Goal: Task Accomplishment & Management: Manage account settings

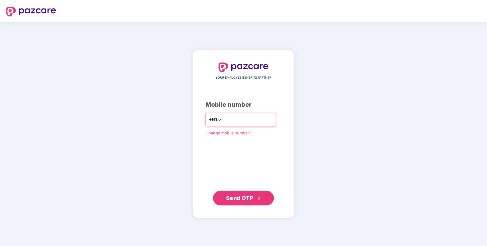
click at [223, 122] on input "number" at bounding box center [248, 120] width 50 height 10
type input "**********"
click at [243, 204] on button "Send OTP" at bounding box center [243, 197] width 61 height 15
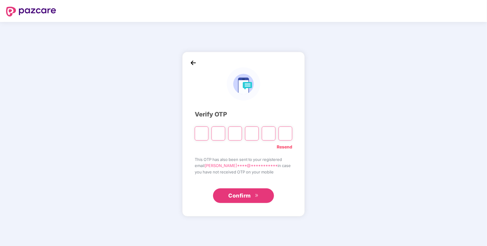
paste input "*"
type input "*"
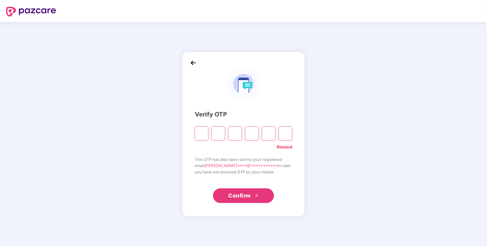
type input "*"
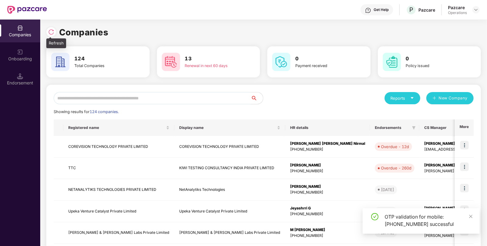
click at [52, 33] on img at bounding box center [51, 32] width 6 height 6
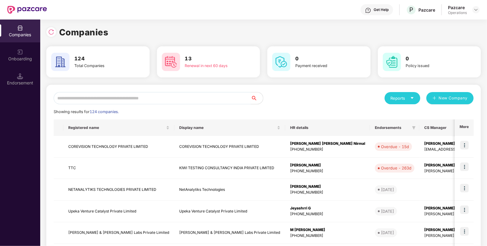
paste input "*********"
click at [134, 98] on input "text" at bounding box center [152, 98] width 197 height 12
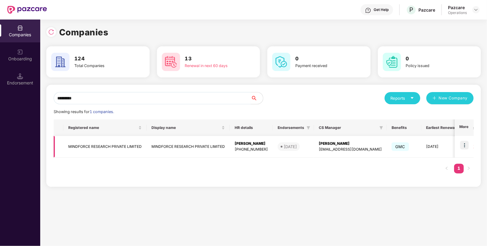
type input "*********"
click at [464, 143] on img at bounding box center [464, 145] width 9 height 9
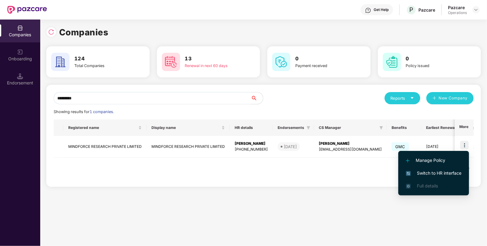
click at [428, 172] on span "Switch to HR interface" at bounding box center [433, 173] width 55 height 7
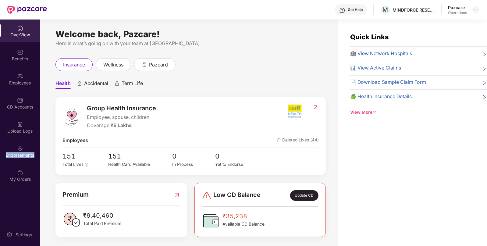
click at [25, 151] on div "Endorsements" at bounding box center [20, 151] width 40 height 23
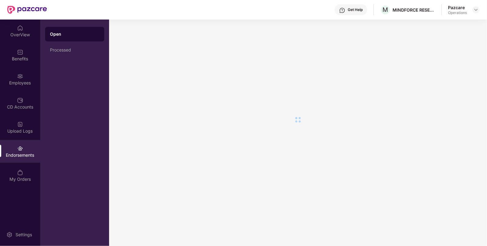
click at [25, 151] on div "Endorsements" at bounding box center [20, 151] width 40 height 23
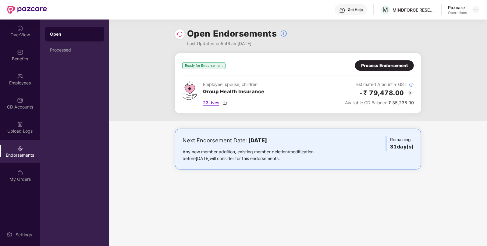
click at [225, 102] on img at bounding box center [224, 102] width 5 height 5
click at [21, 56] on div "Benefits" at bounding box center [20, 59] width 40 height 6
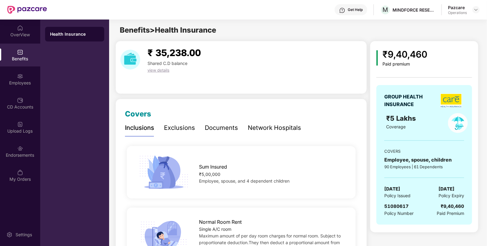
click at [401, 207] on span "51080617" at bounding box center [396, 206] width 24 height 6
copy span "51080617"
click at [20, 160] on div "Endorsements" at bounding box center [20, 151] width 40 height 23
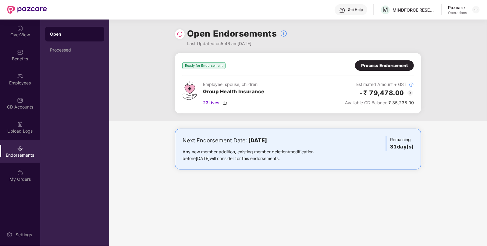
click at [395, 64] on div "Process Endorsement" at bounding box center [384, 65] width 47 height 7
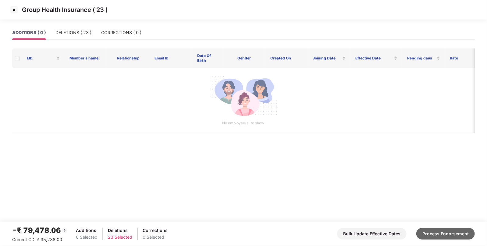
click at [452, 230] on button "Process Endorsement" at bounding box center [445, 234] width 59 height 12
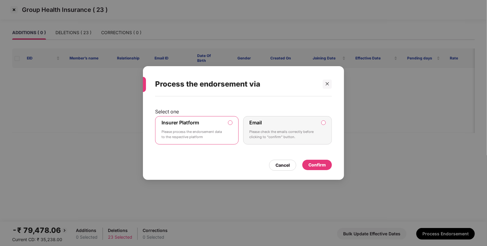
click at [324, 162] on div "Confirm" at bounding box center [316, 164] width 17 height 7
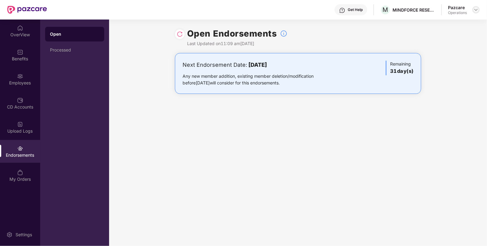
click at [475, 9] on img at bounding box center [475, 9] width 5 height 5
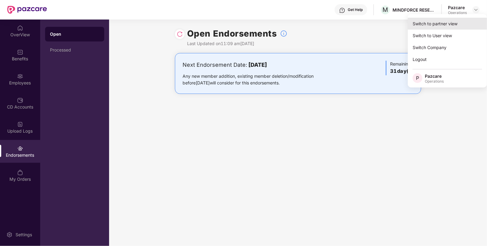
click at [425, 20] on div "Switch to partner view" at bounding box center [447, 24] width 79 height 12
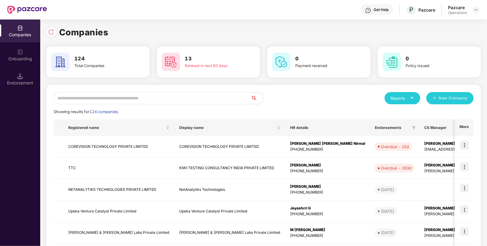
click at [199, 96] on input "text" at bounding box center [152, 98] width 197 height 12
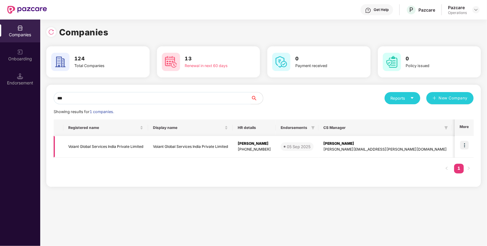
type input "***"
click at [466, 146] on img at bounding box center [464, 145] width 9 height 9
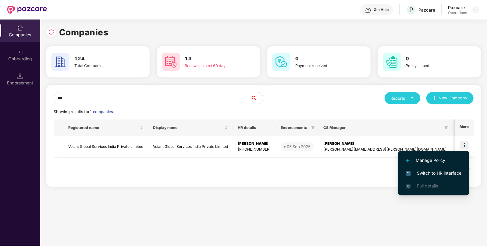
click at [426, 172] on span "Switch to HR interface" at bounding box center [433, 173] width 55 height 7
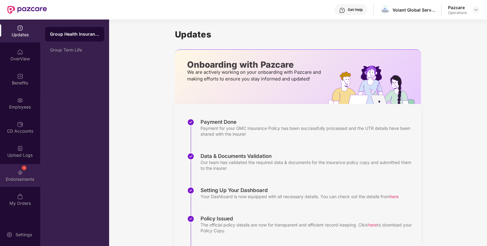
click at [30, 166] on div "1 Endorsements" at bounding box center [20, 175] width 40 height 23
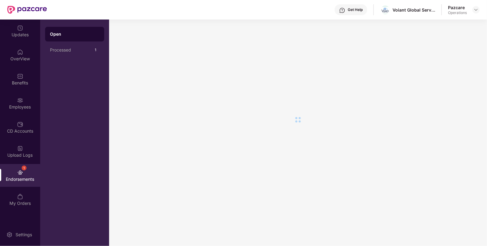
click at [30, 166] on div "1 Endorsements" at bounding box center [20, 175] width 40 height 23
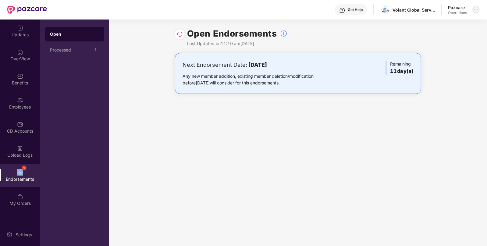
click at [475, 10] on img at bounding box center [475, 9] width 5 height 5
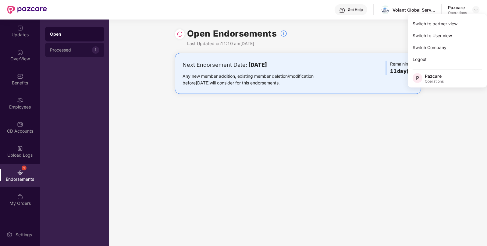
click at [94, 50] on div "1" at bounding box center [95, 49] width 7 height 7
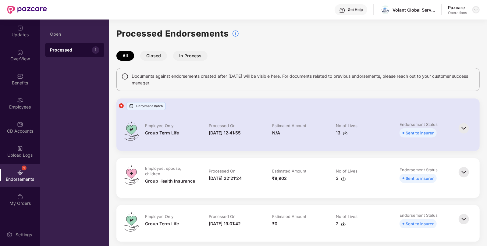
click at [476, 9] on img at bounding box center [475, 9] width 5 height 5
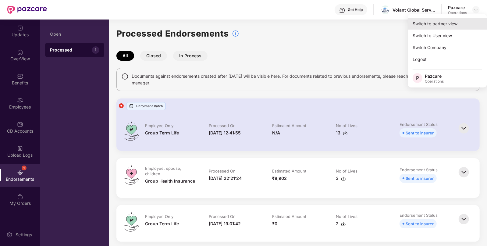
click at [445, 19] on div "Switch to partner view" at bounding box center [447, 24] width 79 height 12
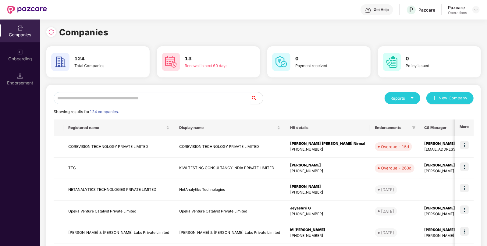
click at [156, 99] on input "text" at bounding box center [152, 98] width 197 height 12
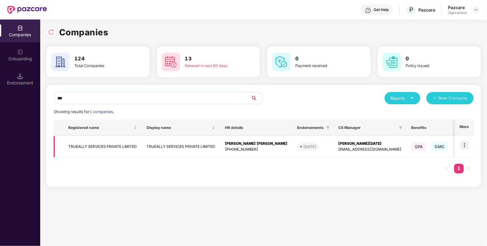
type input "***"
click at [465, 141] on img at bounding box center [464, 145] width 9 height 9
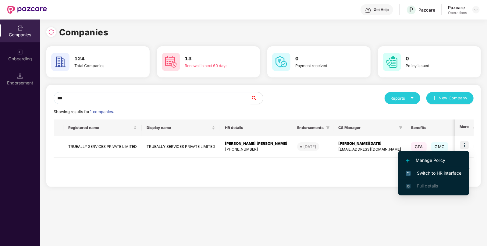
click at [434, 176] on span "Switch to HR interface" at bounding box center [433, 173] width 55 height 7
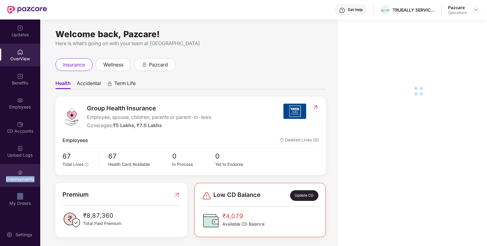
click at [17, 180] on div "Endorsements" at bounding box center [20, 179] width 40 height 6
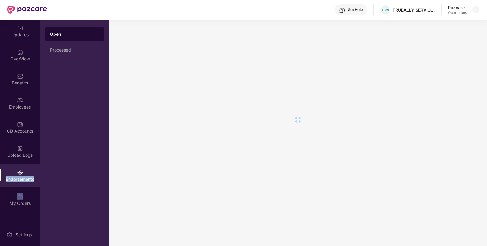
click at [17, 180] on div "Endorsements" at bounding box center [20, 179] width 40 height 6
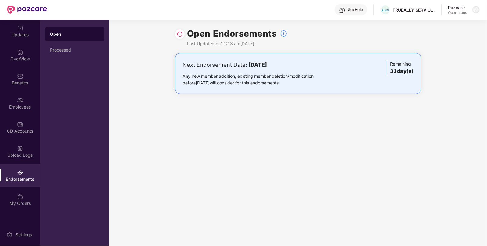
click at [473, 8] on div at bounding box center [475, 9] width 7 height 7
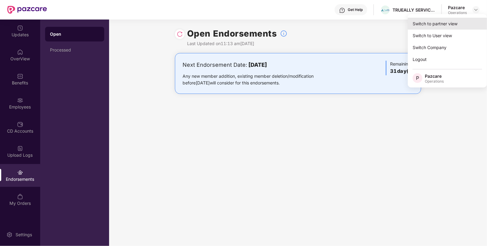
click at [456, 19] on div "Switch to partner view" at bounding box center [447, 24] width 79 height 12
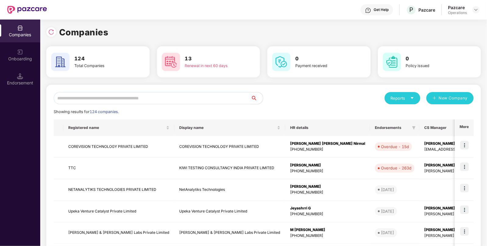
click at [173, 109] on div "Showing results for 124 companies." at bounding box center [264, 112] width 420 height 6
click at [188, 93] on input "text" at bounding box center [152, 98] width 197 height 12
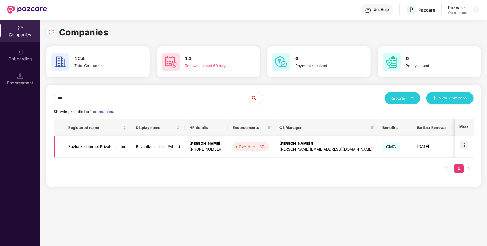
type input "***"
click at [466, 141] on img at bounding box center [464, 145] width 9 height 9
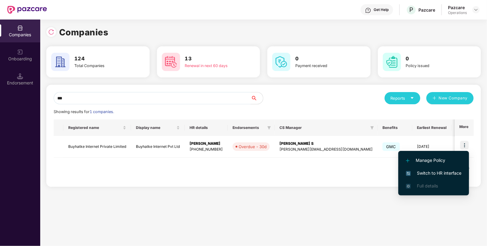
click at [434, 171] on span "Switch to HR interface" at bounding box center [433, 173] width 55 height 7
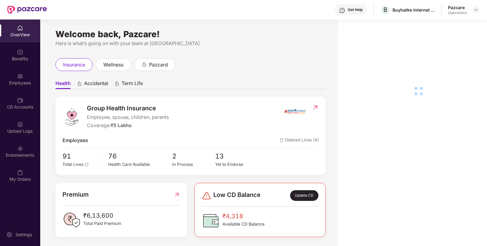
click at [23, 149] on div "Endorsements" at bounding box center [20, 151] width 40 height 23
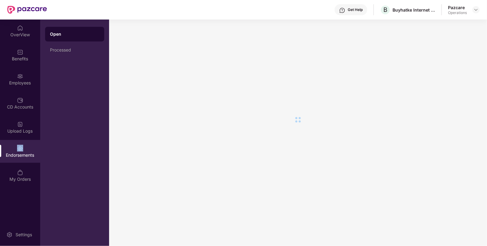
click at [23, 149] on div "Endorsements" at bounding box center [20, 151] width 40 height 23
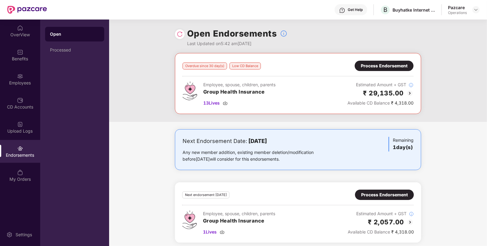
scroll to position [3, 0]
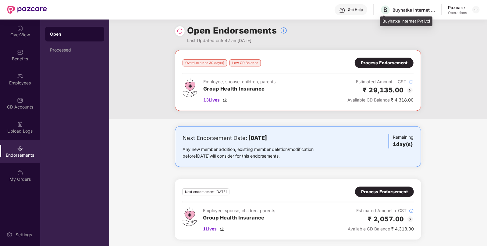
click at [401, 7] on div "Buyhatke Internet Pvt Ltd" at bounding box center [413, 10] width 43 height 6
copy div "Buyhatke"
click at [473, 9] on div at bounding box center [475, 9] width 7 height 7
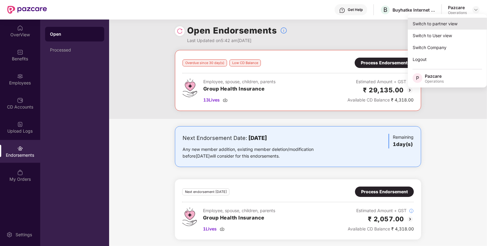
click at [441, 25] on div "Switch to partner view" at bounding box center [447, 24] width 79 height 12
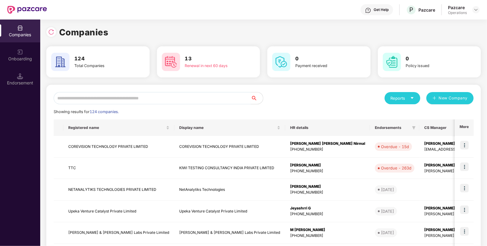
click at [151, 98] on input "text" at bounding box center [152, 98] width 197 height 12
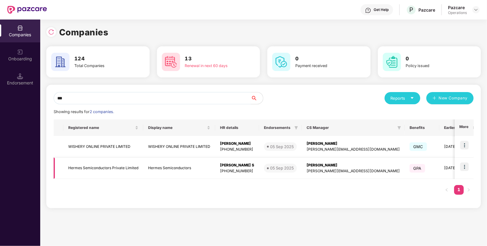
type input "***"
click at [470, 166] on td at bounding box center [464, 169] width 19 height 22
click at [467, 166] on img at bounding box center [464, 166] width 9 height 9
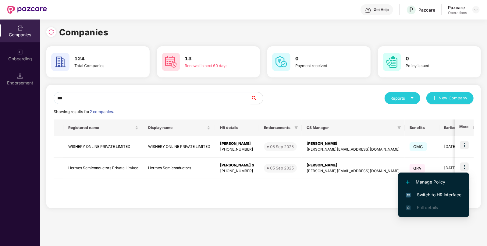
click at [426, 193] on span "Switch to HR interface" at bounding box center [433, 194] width 55 height 7
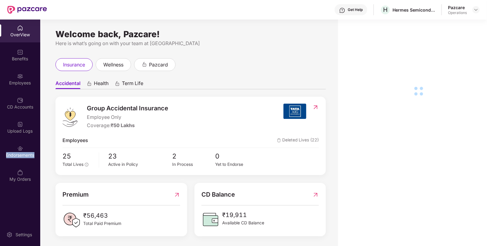
click at [26, 162] on div "Endorsements" at bounding box center [20, 151] width 40 height 23
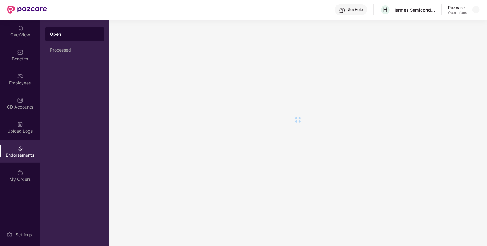
click at [26, 162] on div "Endorsements" at bounding box center [20, 151] width 40 height 23
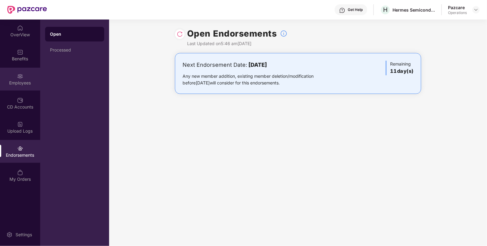
click at [26, 70] on div "Employees" at bounding box center [20, 79] width 40 height 23
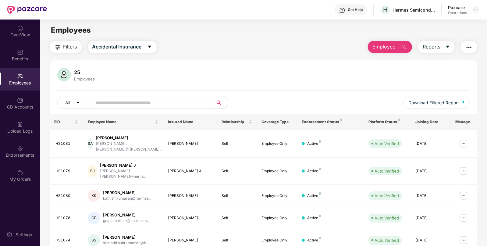
click at [62, 47] on button "Filters" at bounding box center [66, 47] width 32 height 12
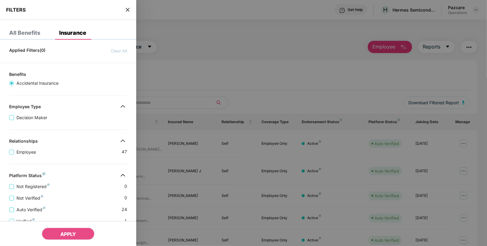
scroll to position [117, 0]
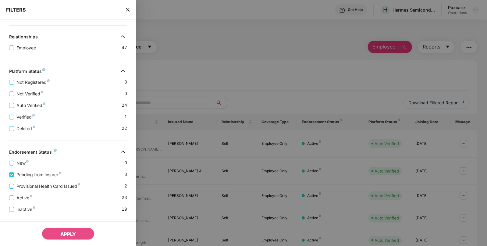
click at [12, 183] on label "Provisional Health Card Issued" at bounding box center [45, 186] width 73 height 7
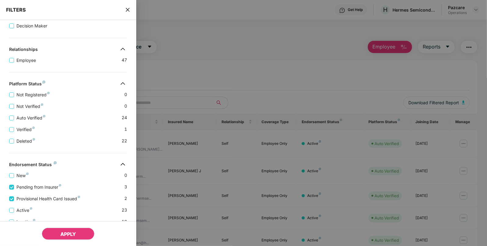
click at [63, 229] on button "APPLY" at bounding box center [68, 234] width 53 height 12
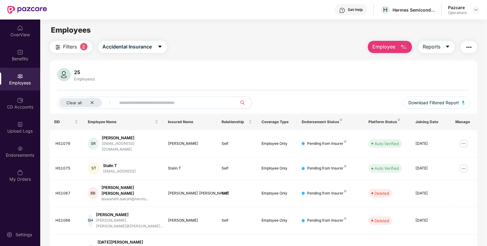
scroll to position [20, 0]
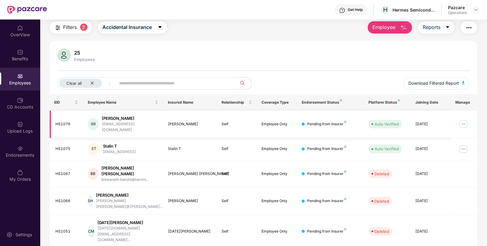
click at [63, 122] on div "HS1076" at bounding box center [67, 124] width 23 height 6
copy div "HS1076"
click at [69, 146] on div "HS1075" at bounding box center [67, 149] width 23 height 6
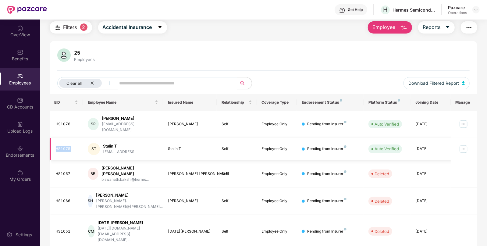
copy div "HS1075"
click at [64, 171] on div "HS1067" at bounding box center [67, 174] width 23 height 6
copy div "HS1067"
click at [56, 198] on div "HS1066" at bounding box center [67, 201] width 23 height 6
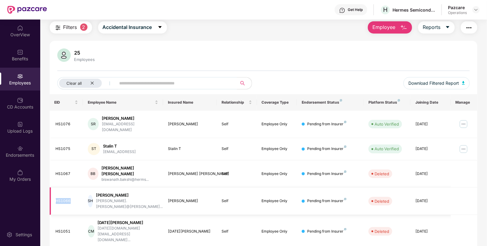
click at [56, 198] on div "HS1066" at bounding box center [67, 201] width 23 height 6
copy div "HS1066"
click at [62, 215] on td "HS1051" at bounding box center [67, 231] width 34 height 33
copy div "HS1051"
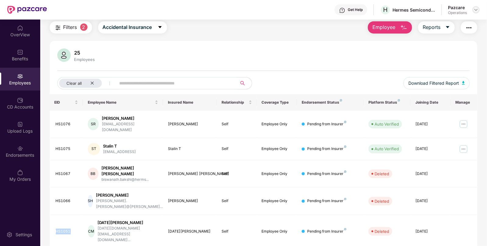
click at [475, 11] on img at bounding box center [475, 9] width 5 height 5
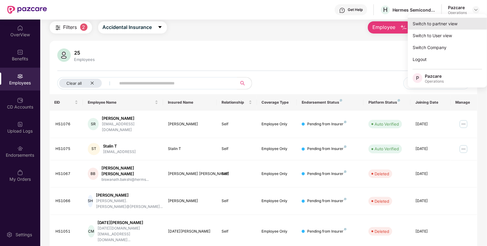
click at [442, 25] on div "Switch to partner view" at bounding box center [447, 24] width 79 height 12
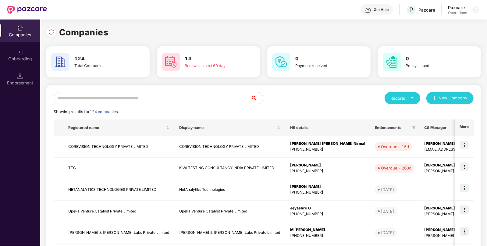
click at [150, 101] on input "text" at bounding box center [152, 98] width 197 height 12
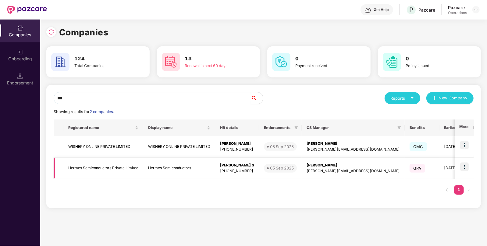
type input "***"
click at [143, 175] on td "Hermes Semiconductors" at bounding box center [179, 169] width 72 height 22
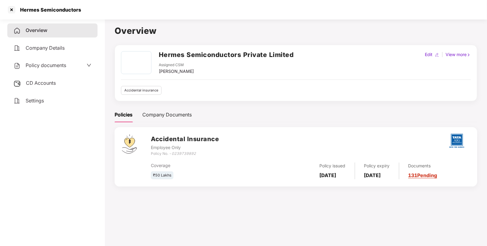
click at [37, 82] on span "CD Accounts" at bounding box center [41, 83] width 30 height 6
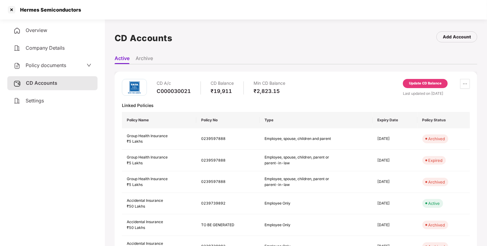
click at [417, 83] on div "Update CD Balance" at bounding box center [425, 83] width 33 height 5
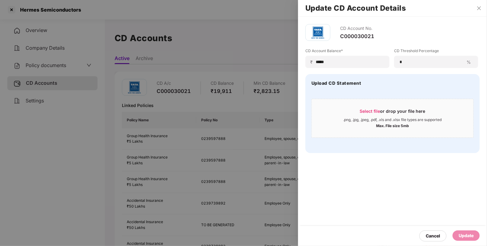
click at [289, 52] on div at bounding box center [243, 123] width 487 height 246
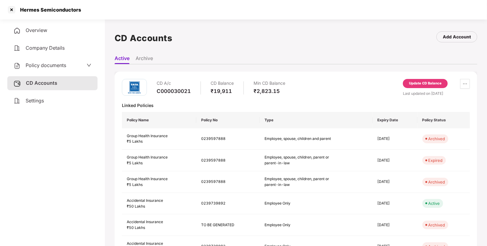
click at [440, 81] on div "Update CD Balance" at bounding box center [425, 83] width 33 height 5
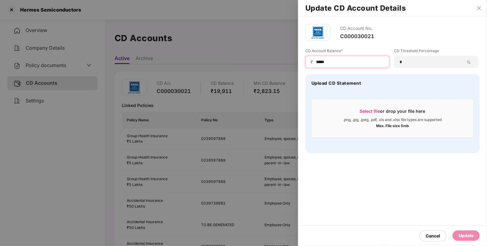
drag, startPoint x: 345, startPoint y: 61, endPoint x: 254, endPoint y: 75, distance: 91.4
click at [254, 75] on div "Update CD Account Details CD Account No. C000030021 CD Account Balance* ₹ *****…" at bounding box center [243, 123] width 487 height 246
type input "*****"
click at [470, 240] on div "Update" at bounding box center [465, 235] width 27 height 10
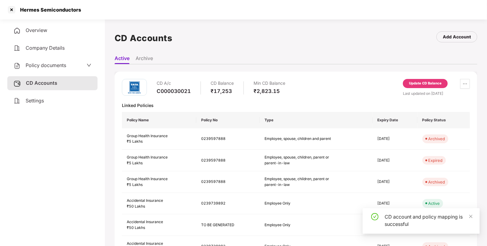
click at [29, 9] on div "Hermes Semiconductors" at bounding box center [48, 10] width 65 height 6
copy div "Hermes"
click at [9, 11] on div at bounding box center [12, 10] width 10 height 10
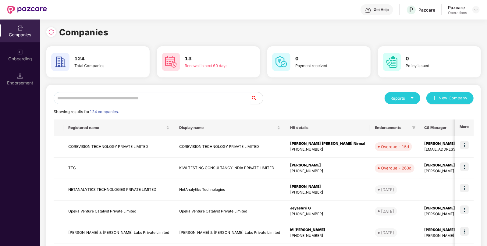
click at [166, 94] on input "text" at bounding box center [152, 98] width 197 height 12
paste input "******"
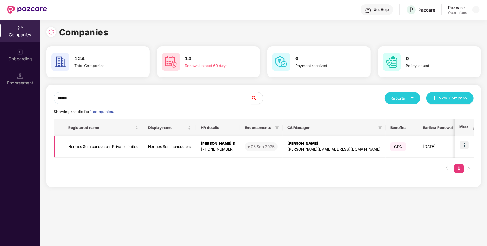
type input "******"
click at [212, 144] on div "Suresha Babu S" at bounding box center [218, 144] width 34 height 6
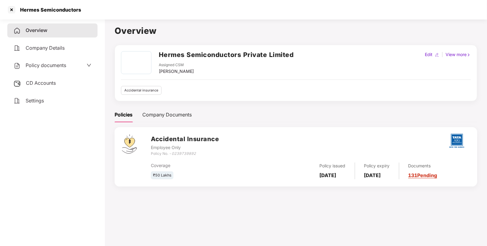
click at [46, 67] on span "Policy documents" at bounding box center [46, 65] width 41 height 6
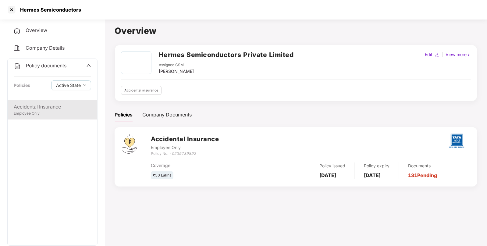
click at [44, 113] on div "Employee Only" at bounding box center [52, 114] width 77 height 6
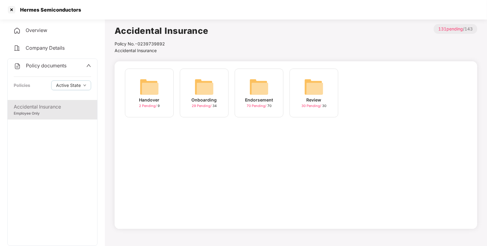
click at [266, 90] on img at bounding box center [259, 87] width 20 height 20
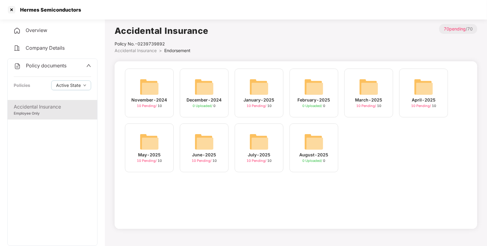
click at [262, 140] on img at bounding box center [259, 142] width 20 height 20
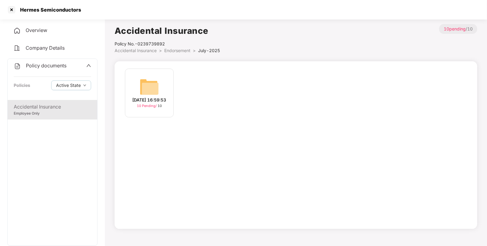
click at [153, 86] on img at bounding box center [150, 87] width 20 height 20
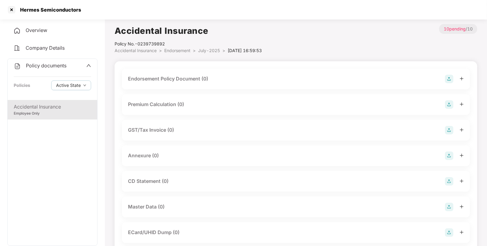
click at [449, 80] on img at bounding box center [449, 79] width 9 height 9
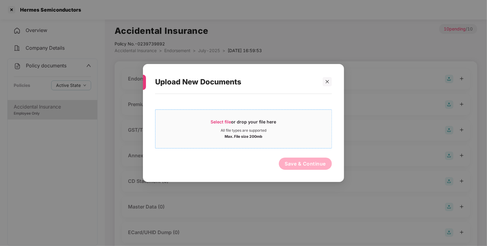
click at [226, 116] on span "Select file or drop your file here All file types are supported Max. File size …" at bounding box center [243, 128] width 176 height 29
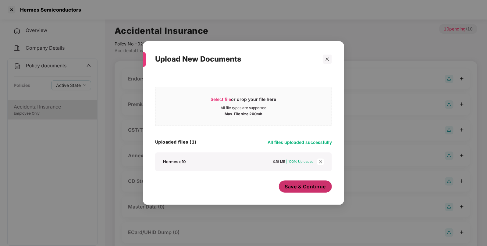
click at [305, 187] on span "Save & Continue" at bounding box center [305, 186] width 41 height 7
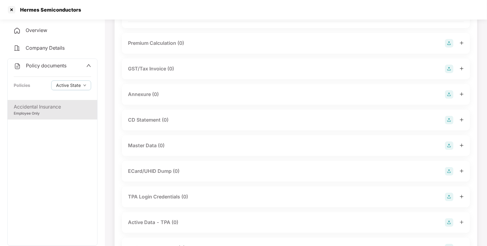
scroll to position [105, 0]
click at [448, 146] on img at bounding box center [449, 145] width 9 height 9
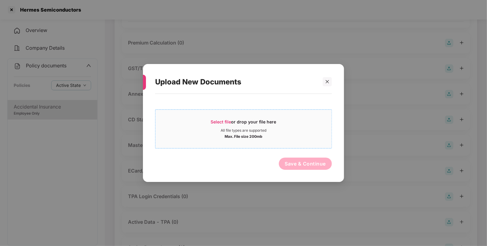
click at [215, 128] on div "All file types are supported" at bounding box center [243, 130] width 176 height 5
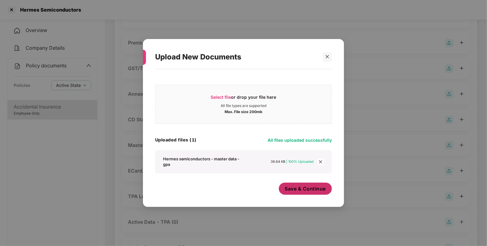
click at [296, 183] on button "Save & Continue" at bounding box center [305, 189] width 53 height 12
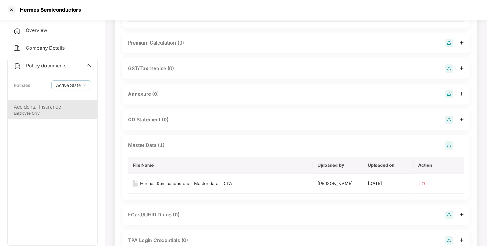
scroll to position [0, 0]
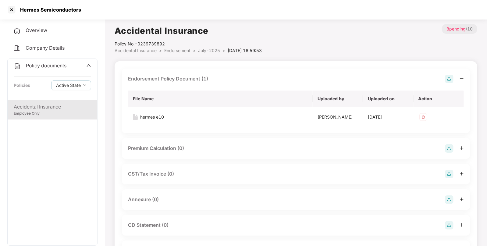
click at [188, 51] on span "Endorsement" at bounding box center [177, 50] width 26 height 5
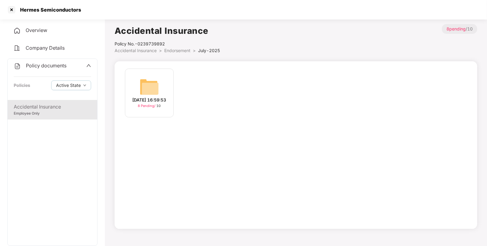
click at [172, 51] on span "Endorsement" at bounding box center [177, 50] width 26 height 5
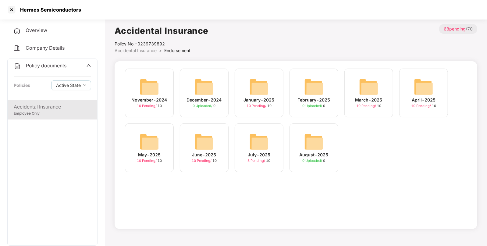
click at [209, 144] on img at bounding box center [204, 142] width 20 height 20
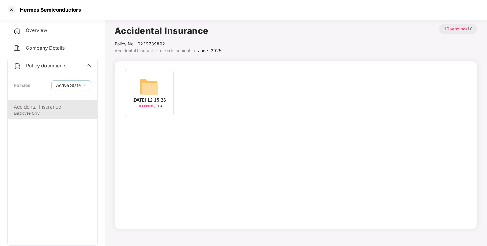
click at [154, 83] on img at bounding box center [150, 87] width 20 height 20
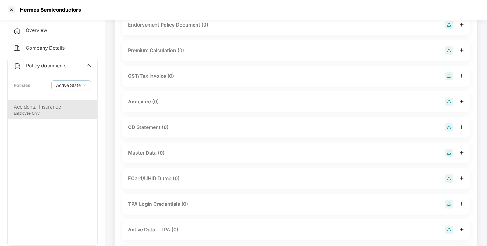
scroll to position [55, 0]
click at [446, 154] on img at bounding box center [449, 152] width 9 height 9
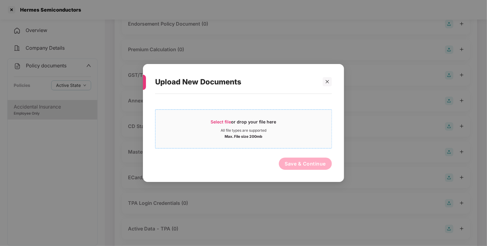
click at [220, 124] on span "Select file" at bounding box center [221, 121] width 20 height 5
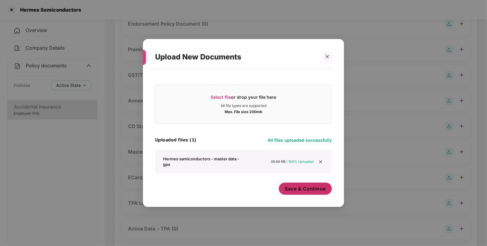
click at [303, 190] on span "Save & Continue" at bounding box center [305, 188] width 41 height 7
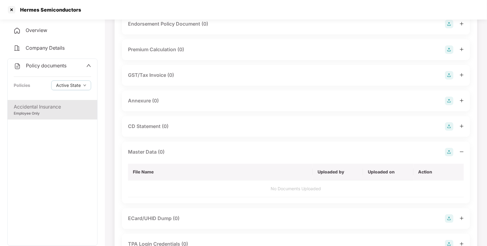
scroll to position [0, 0]
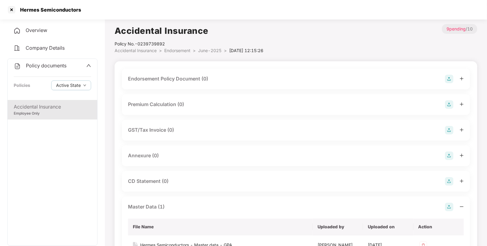
click at [448, 80] on img at bounding box center [449, 79] width 9 height 9
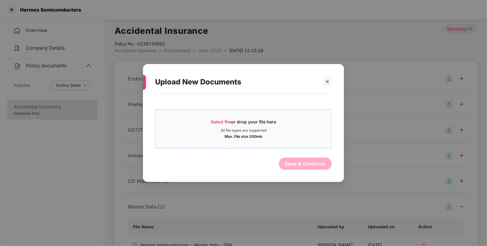
click at [231, 124] on div "Select file or drop your file here" at bounding box center [244, 123] width 66 height 9
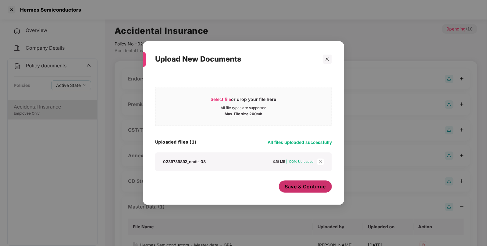
click at [302, 186] on span "Save & Continue" at bounding box center [305, 186] width 41 height 7
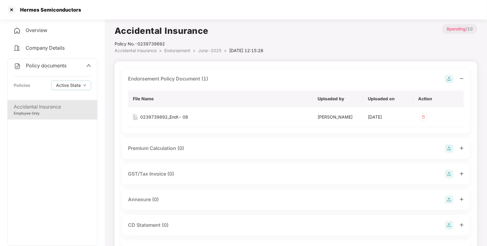
click at [187, 50] on span "Endorsement" at bounding box center [177, 50] width 26 height 5
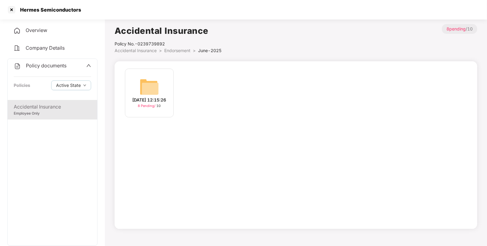
click at [169, 50] on span "Endorsement" at bounding box center [177, 50] width 26 height 5
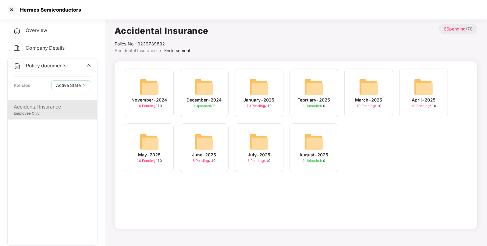
click at [154, 135] on img at bounding box center [150, 142] width 20 height 20
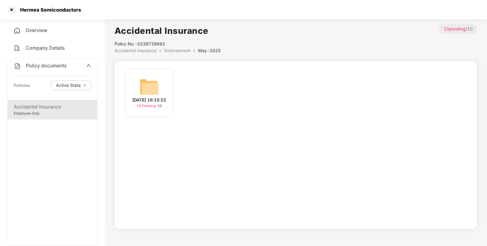
click at [151, 97] on div "16-May-2025 16:15:22" at bounding box center [150, 100] width 34 height 7
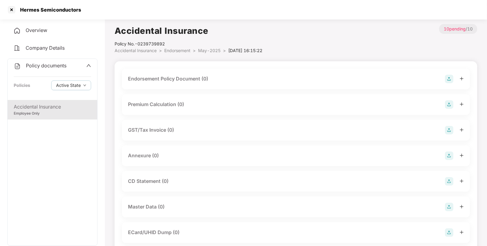
click at [459, 82] on div at bounding box center [454, 79] width 19 height 9
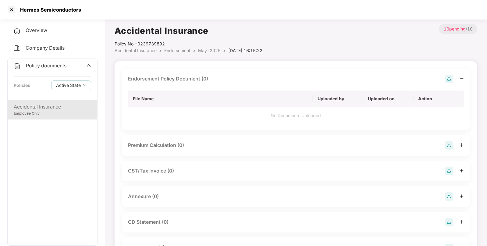
click at [448, 76] on img at bounding box center [449, 79] width 9 height 9
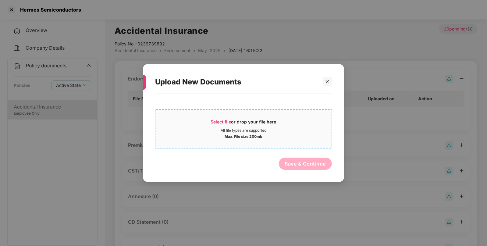
click at [213, 112] on div "Select file or drop your file here All file types are supported Max. File size …" at bounding box center [243, 128] width 177 height 39
click at [216, 120] on span "Select file" at bounding box center [221, 121] width 20 height 5
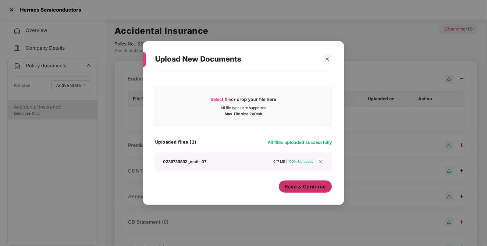
click at [309, 187] on span "Save & Continue" at bounding box center [305, 186] width 41 height 7
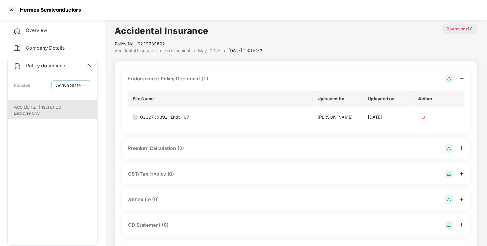
click at [451, 78] on img at bounding box center [449, 79] width 9 height 9
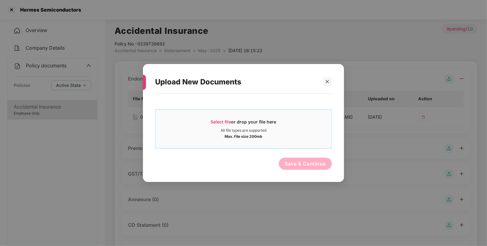
click at [218, 124] on span "Select file" at bounding box center [221, 121] width 20 height 5
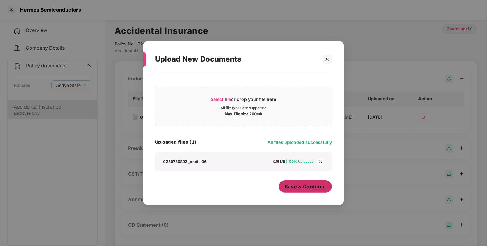
click at [312, 189] on span "Save & Continue" at bounding box center [305, 186] width 41 height 7
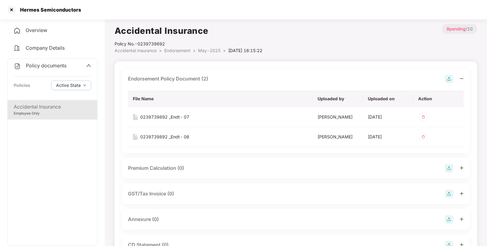
scroll to position [127, 0]
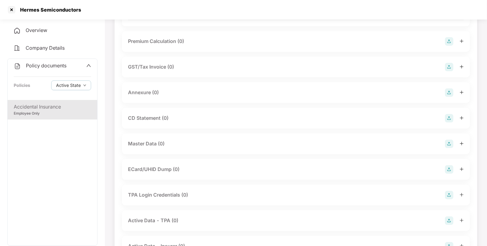
click at [456, 144] on div at bounding box center [454, 144] width 19 height 9
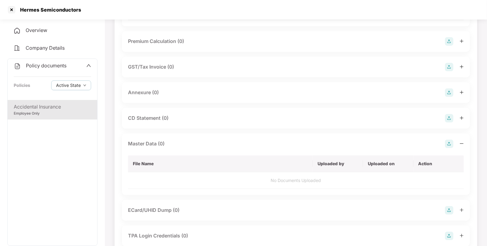
click at [448, 141] on img at bounding box center [449, 144] width 9 height 9
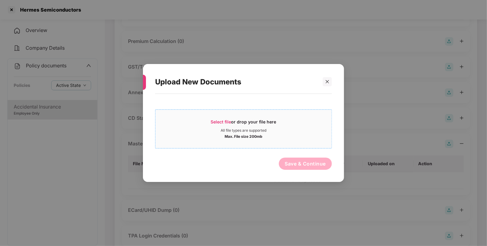
click at [235, 118] on span "Select file or drop your file here All file types are supported Max. File size …" at bounding box center [243, 128] width 176 height 29
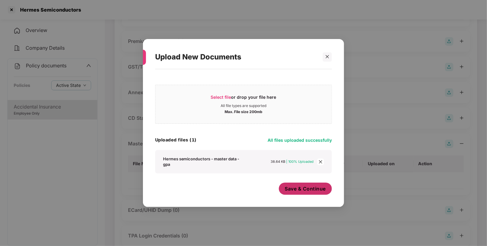
click at [316, 192] on button "Save & Continue" at bounding box center [305, 189] width 53 height 12
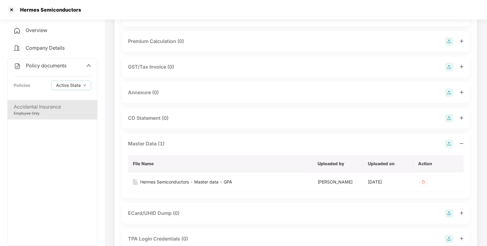
scroll to position [0, 0]
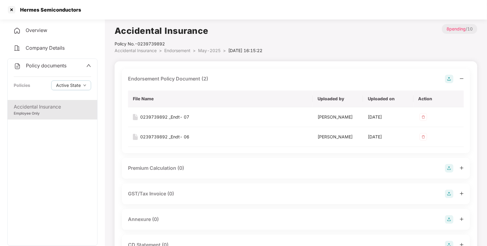
click at [186, 49] on span "Endorsement" at bounding box center [177, 50] width 26 height 5
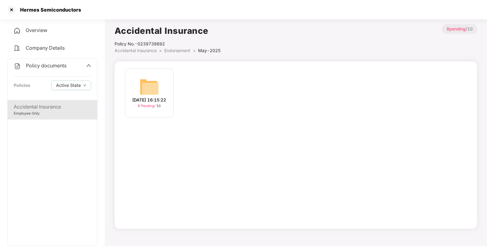
click at [169, 50] on span "Endorsement" at bounding box center [177, 50] width 26 height 5
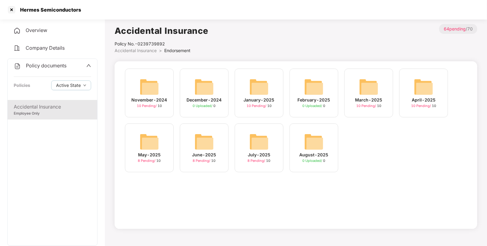
click at [427, 87] on img at bounding box center [424, 87] width 20 height 20
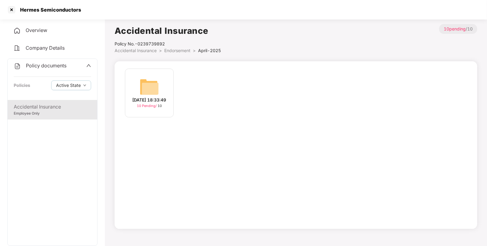
click at [146, 90] on img at bounding box center [150, 87] width 20 height 20
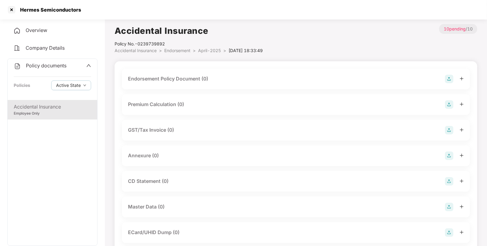
scroll to position [93, 0]
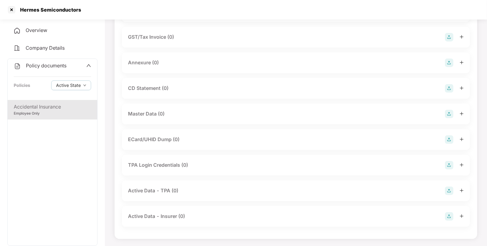
click at [448, 118] on img at bounding box center [449, 114] width 9 height 9
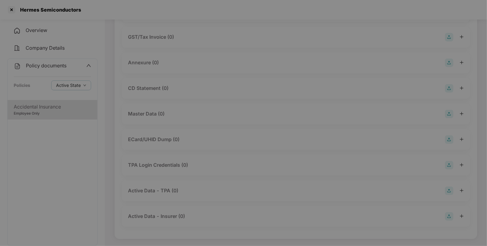
click at [448, 118] on div "Upload New Documents Select file or drop your file here All file types are supp…" at bounding box center [243, 123] width 487 height 246
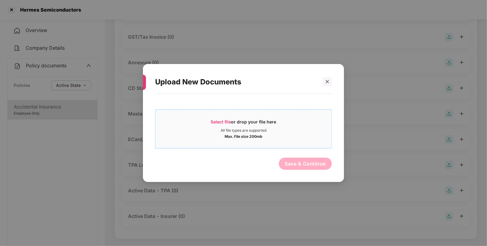
click at [220, 124] on div "Select file or drop your file here" at bounding box center [244, 123] width 66 height 9
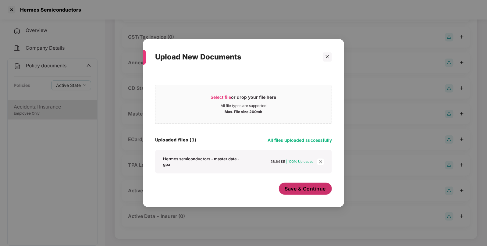
click at [314, 186] on span "Save & Continue" at bounding box center [305, 188] width 41 height 7
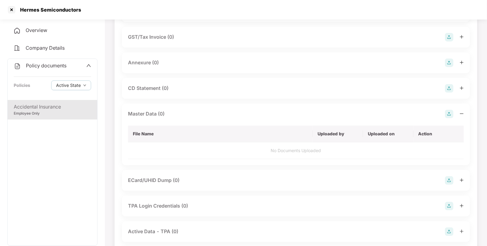
scroll to position [0, 0]
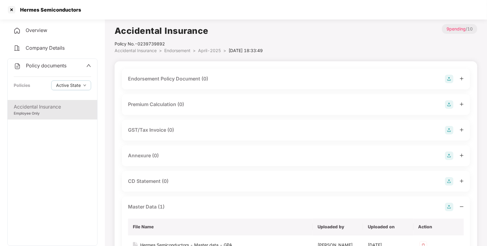
click at [445, 82] on img at bounding box center [449, 79] width 9 height 9
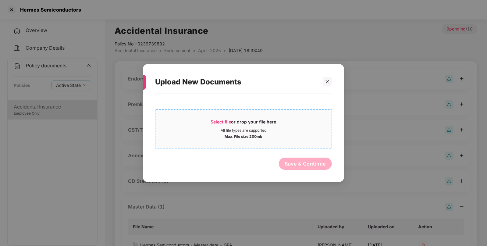
click at [212, 116] on span "Select file or drop your file here All file types are supported Max. File size …" at bounding box center [243, 128] width 176 height 29
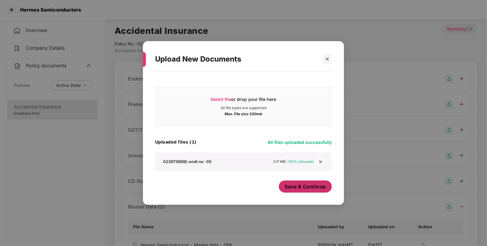
click at [314, 191] on button "Save & Continue" at bounding box center [305, 186] width 53 height 12
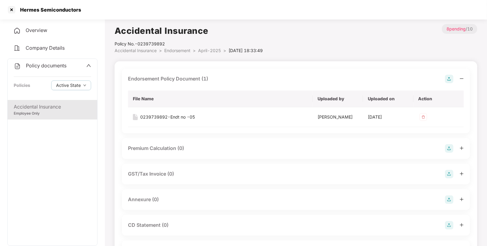
click at [449, 78] on img at bounding box center [449, 79] width 9 height 9
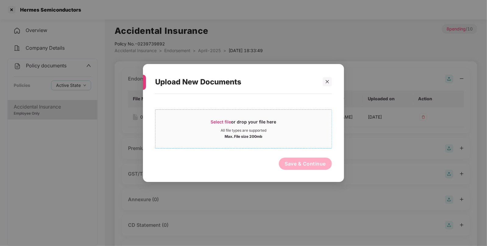
click at [219, 117] on span "Select file or drop your file here All file types are supported Max. File size …" at bounding box center [243, 128] width 176 height 29
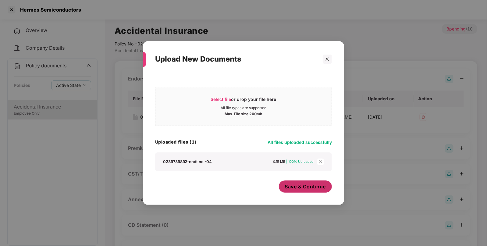
click at [305, 190] on span "Save & Continue" at bounding box center [305, 186] width 41 height 7
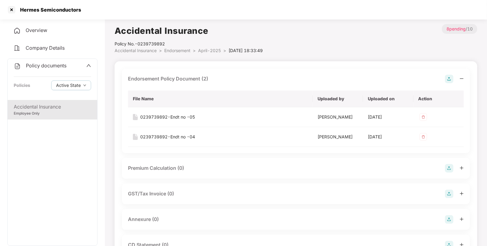
click at [180, 50] on span "Endorsement" at bounding box center [177, 50] width 26 height 5
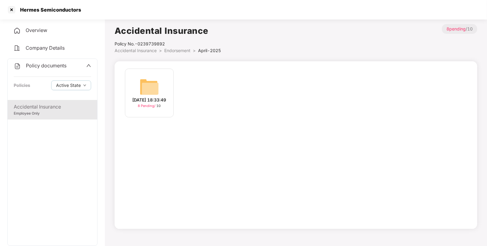
click at [162, 48] on li "Accidental Insurance >" at bounding box center [140, 50] width 50 height 7
click at [154, 49] on span "Accidental Insurance" at bounding box center [136, 50] width 42 height 5
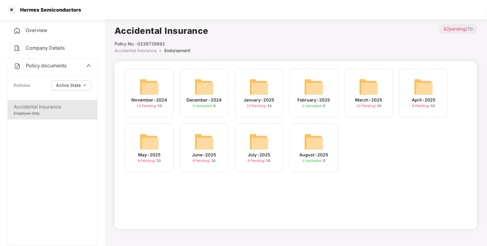
click at [376, 86] on img at bounding box center [369, 87] width 20 height 20
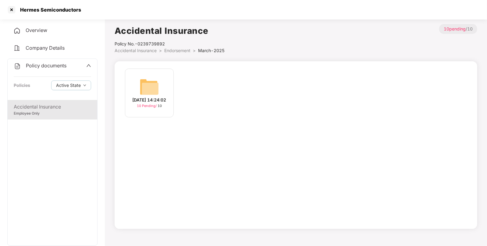
click at [155, 97] on div "06-Mar-2025 14:24:02" at bounding box center [150, 100] width 34 height 7
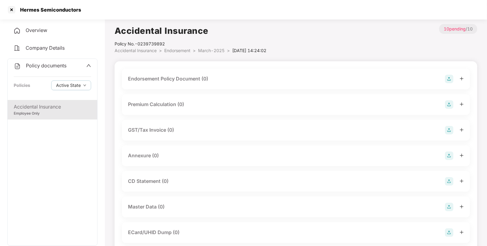
click at [446, 75] on img at bounding box center [449, 79] width 9 height 9
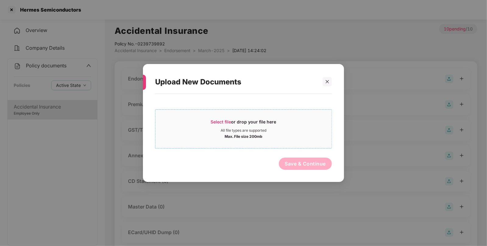
click at [241, 115] on span "Select file or drop your file here All file types are supported Max. File size …" at bounding box center [243, 128] width 176 height 29
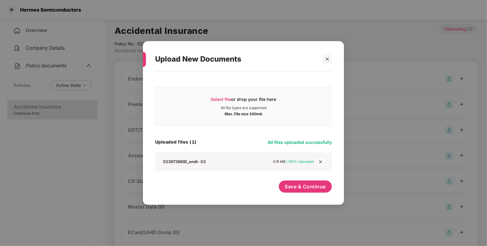
click at [306, 193] on div "Save & Continue" at bounding box center [305, 187] width 53 height 15
click at [317, 181] on button "Save & Continue" at bounding box center [305, 186] width 53 height 12
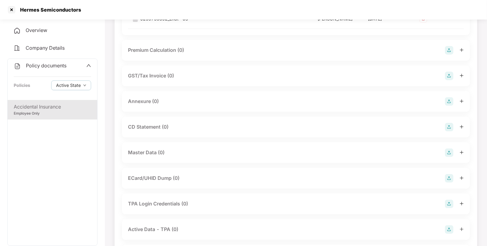
scroll to position [99, 0]
click at [455, 150] on div at bounding box center [454, 151] width 19 height 9
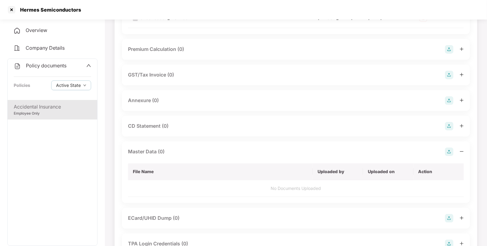
click at [445, 152] on img at bounding box center [449, 151] width 9 height 9
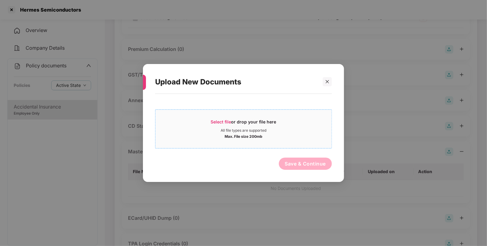
click at [229, 125] on div "Select file or drop your file here" at bounding box center [244, 123] width 66 height 9
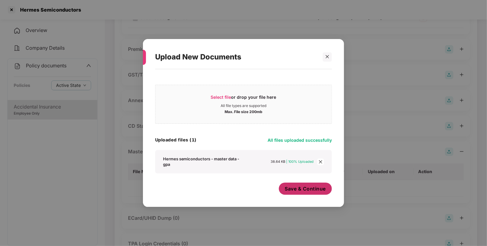
click at [319, 191] on span "Save & Continue" at bounding box center [305, 188] width 41 height 7
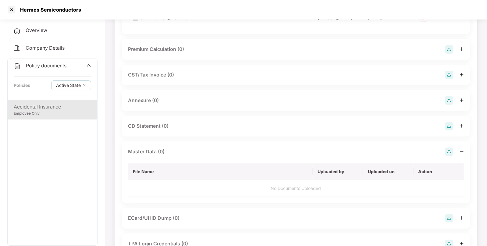
scroll to position [0, 0]
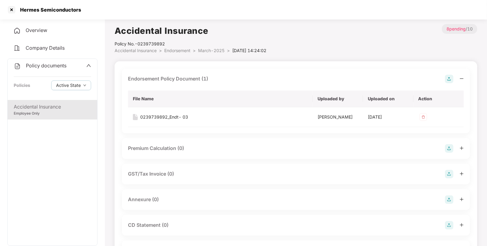
click at [181, 48] on span "Endorsement" at bounding box center [177, 50] width 26 height 5
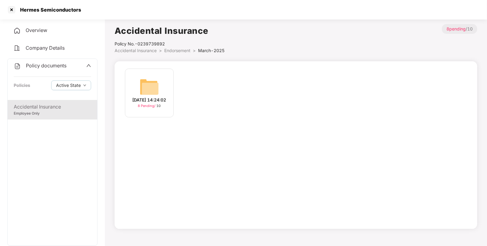
click at [148, 49] on span "Accidental Insurance" at bounding box center [136, 50] width 42 height 5
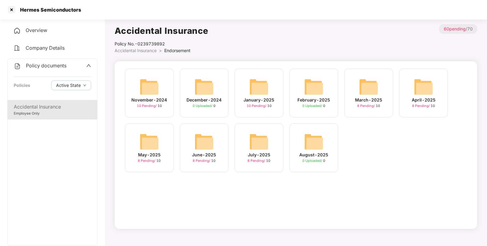
click at [265, 84] on img at bounding box center [259, 87] width 20 height 20
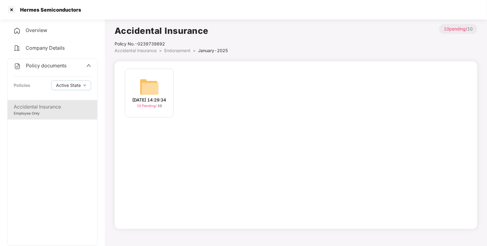
click at [137, 83] on div "09-Jan-2025 14:29:34 10 Pending / 10" at bounding box center [149, 93] width 49 height 49
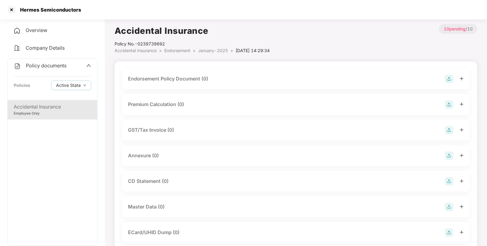
scroll to position [93, 0]
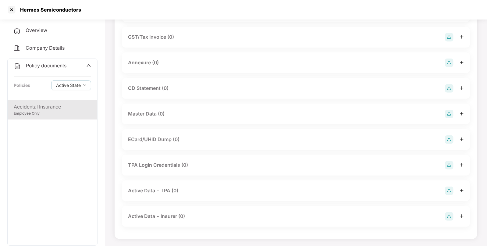
click at [442, 115] on div "Master Data (0)" at bounding box center [296, 114] width 336 height 9
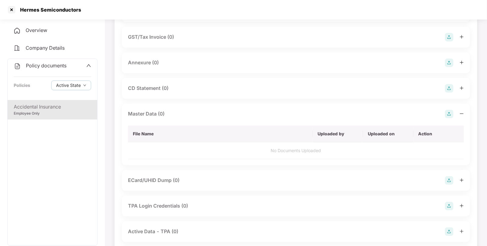
click at [447, 111] on img at bounding box center [449, 114] width 9 height 9
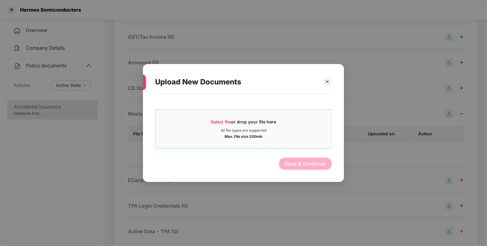
click at [224, 118] on span "Select file or drop your file here All file types are supported Max. File size …" at bounding box center [243, 128] width 176 height 29
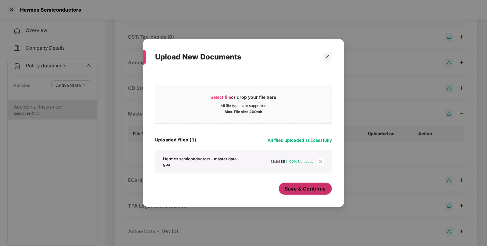
click at [323, 188] on span "Save & Continue" at bounding box center [305, 188] width 41 height 7
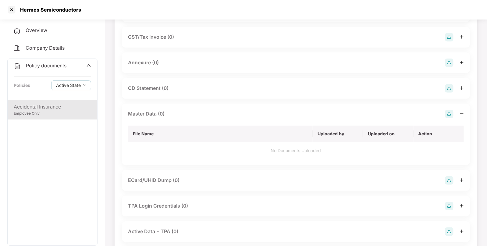
scroll to position [0, 0]
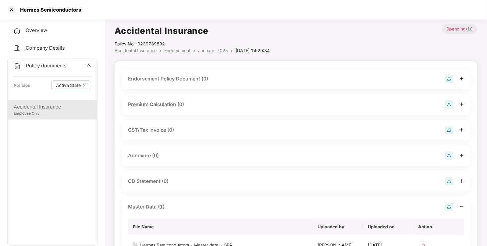
click at [450, 82] on img at bounding box center [449, 79] width 9 height 9
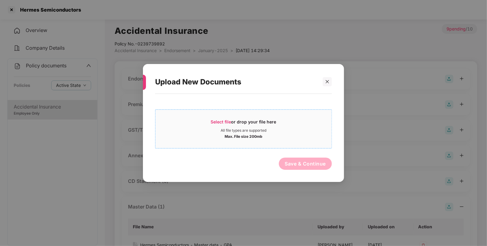
click at [204, 114] on span "Select file or drop your file here All file types are supported Max. File size …" at bounding box center [243, 128] width 176 height 29
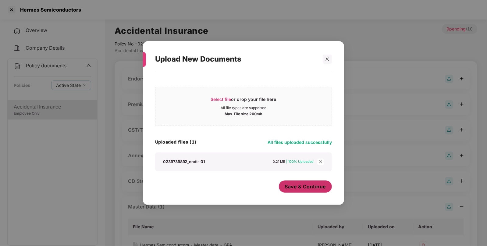
click at [295, 187] on span "Save & Continue" at bounding box center [305, 186] width 41 height 7
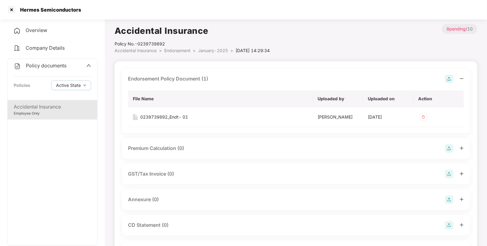
click at [451, 80] on img at bounding box center [449, 79] width 9 height 9
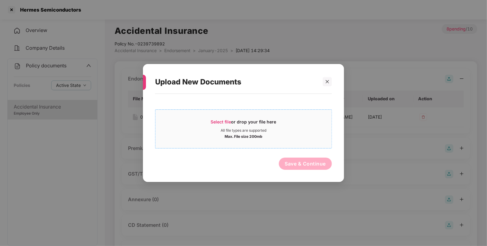
click at [226, 125] on div "Select file or drop your file here" at bounding box center [244, 123] width 66 height 9
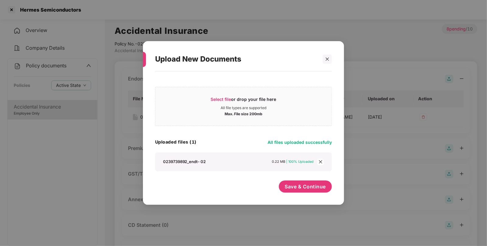
click at [306, 180] on div "Select file or drop your file here All file types are supported Max. File size …" at bounding box center [243, 134] width 177 height 121
click at [295, 187] on span "Save & Continue" at bounding box center [305, 186] width 41 height 7
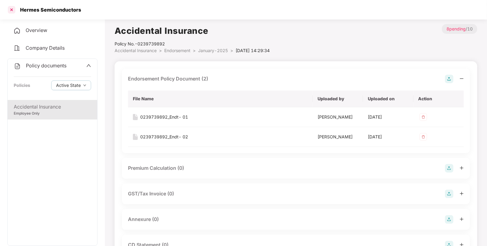
click at [12, 8] on div at bounding box center [12, 10] width 10 height 10
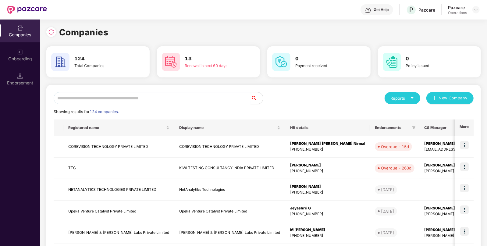
click at [207, 98] on input "text" at bounding box center [152, 98] width 197 height 12
paste input "*********"
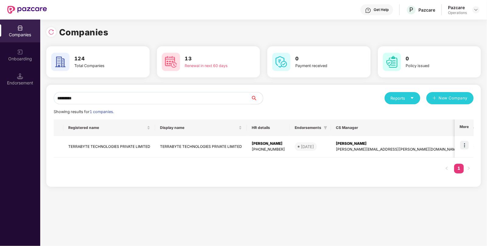
type input "*********"
click at [462, 142] on img at bounding box center [464, 145] width 9 height 9
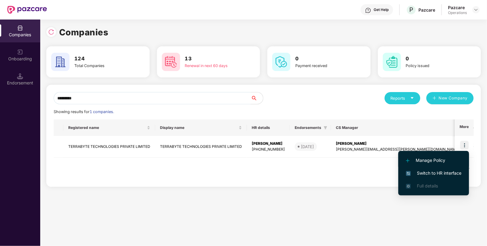
click at [429, 160] on span "Manage Policy" at bounding box center [433, 160] width 55 height 7
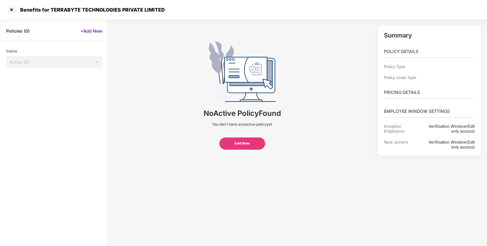
click at [32, 62] on span "Active (0)" at bounding box center [54, 62] width 90 height 9
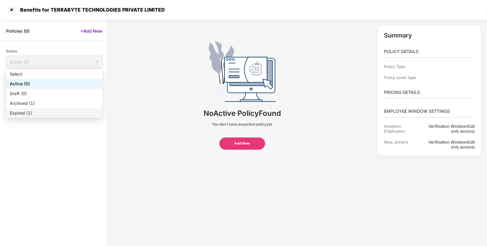
click at [41, 115] on div "Expired (1)" at bounding box center [54, 113] width 89 height 7
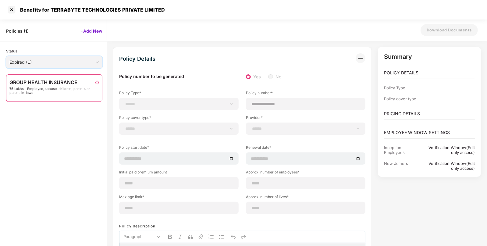
scroll to position [20, 0]
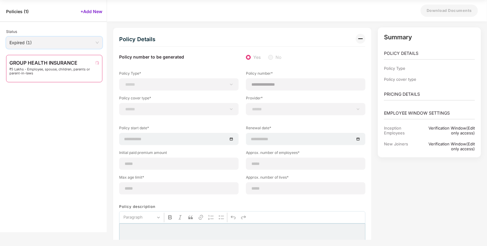
click at [41, 115] on div "GROUP HEALTH INSURANCE ₹5 Lakhs - Employee, spouse, children, parents or parent…" at bounding box center [54, 147] width 96 height 185
type input "**********"
type input "**"
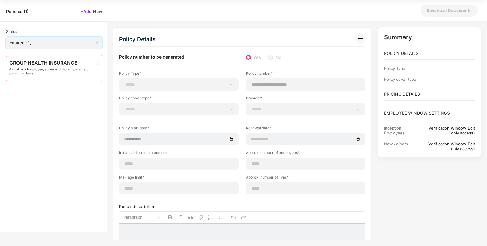
type input "**"
type input "***"
type input "*"
type input "**"
type input "******"
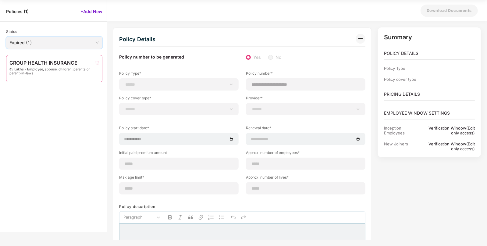
type input "**********"
type input "********"
select select "**********"
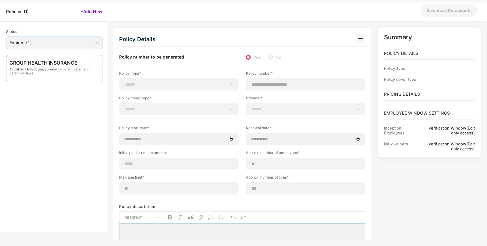
select select "**********"
select select "*"
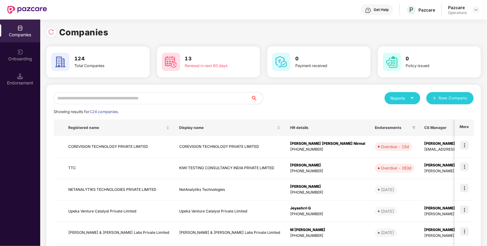
click at [145, 101] on input "text" at bounding box center [152, 98] width 197 height 12
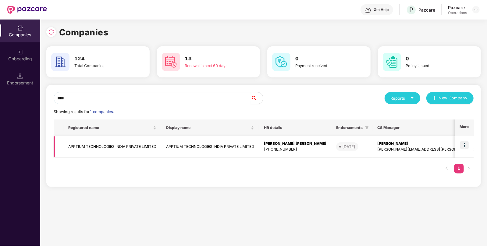
type input "****"
click at [465, 145] on img at bounding box center [464, 145] width 9 height 9
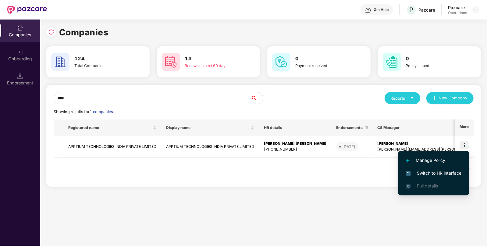
click at [417, 178] on li "Switch to HR interface" at bounding box center [433, 173] width 71 height 13
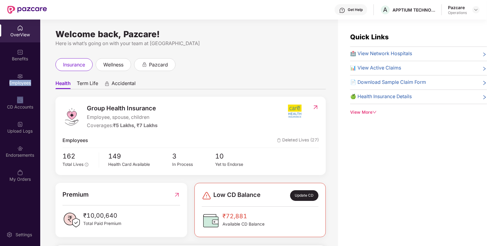
click at [20, 81] on div "Employees" at bounding box center [20, 83] width 40 height 6
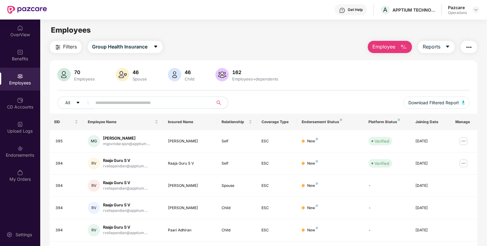
click at [77, 51] on button "Filters" at bounding box center [66, 47] width 32 height 12
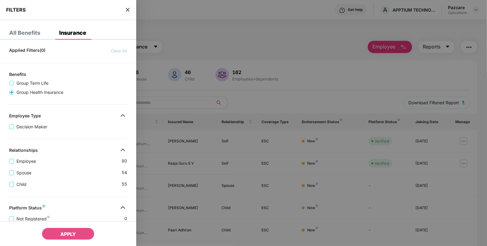
scroll to position [149, 0]
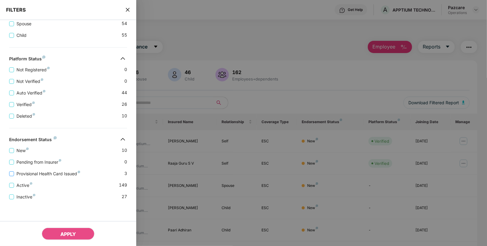
click at [13, 176] on label "Provisional Health Card Issued" at bounding box center [45, 173] width 73 height 7
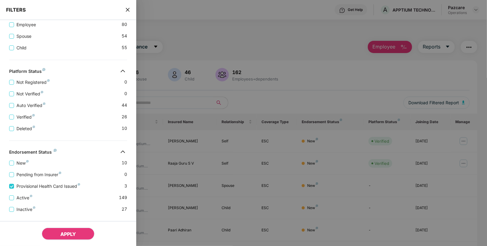
click at [56, 230] on button "APPLY" at bounding box center [68, 234] width 53 height 12
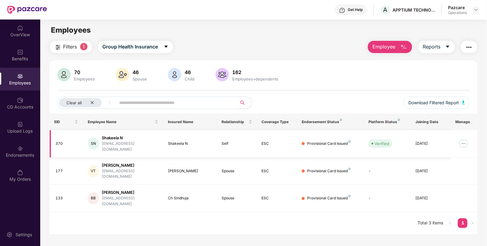
click at [63, 144] on td "370" at bounding box center [67, 143] width 34 height 27
click at [57, 141] on div "370" at bounding box center [67, 144] width 23 height 6
copy div "370"
click at [57, 141] on div "370" at bounding box center [67, 144] width 23 height 6
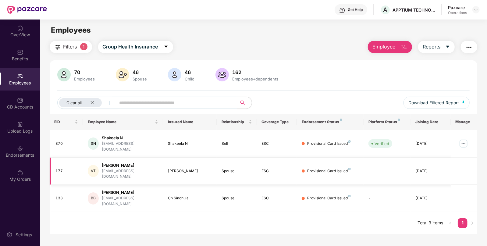
click at [60, 168] on div "177" at bounding box center [67, 171] width 23 height 6
copy div "177"
click at [60, 195] on div "133" at bounding box center [67, 198] width 23 height 6
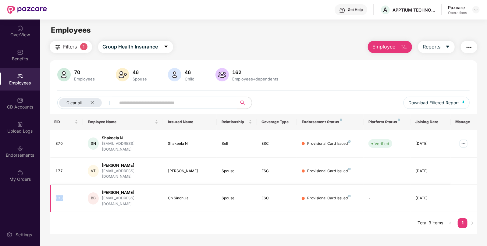
copy div "133"
click at [58, 142] on div "370" at bounding box center [67, 144] width 23 height 6
copy div "370"
click at [95, 100] on div "Clear all" at bounding box center [80, 102] width 43 height 9
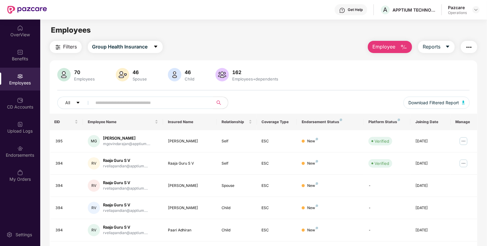
click at [469, 47] on img "button" at bounding box center [468, 47] width 7 height 7
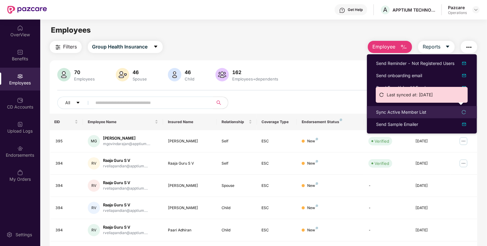
click at [390, 109] on div "Sync Active Member List" at bounding box center [401, 112] width 50 height 7
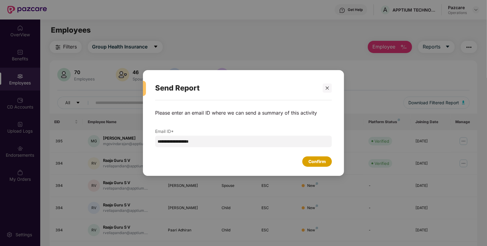
click at [309, 162] on div "Confirm" at bounding box center [316, 161] width 17 height 7
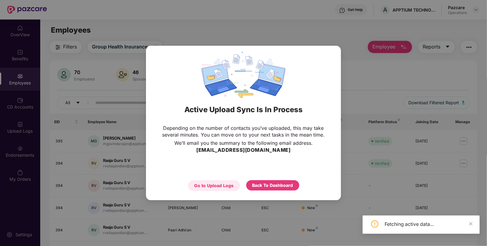
click at [225, 187] on div "Go to Upload Logs" at bounding box center [213, 185] width 39 height 7
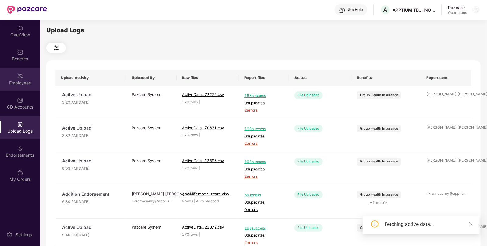
click at [11, 82] on div "Employees" at bounding box center [20, 83] width 40 height 6
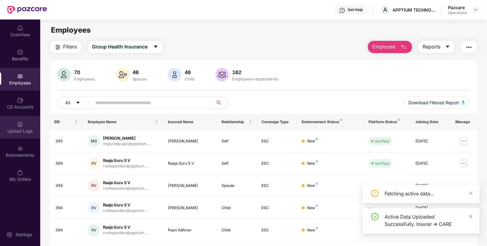
click at [14, 121] on div "Upload Logs" at bounding box center [20, 127] width 40 height 23
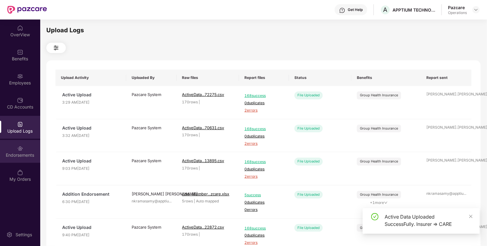
click at [26, 158] on div "Endorsements" at bounding box center [20, 155] width 40 height 6
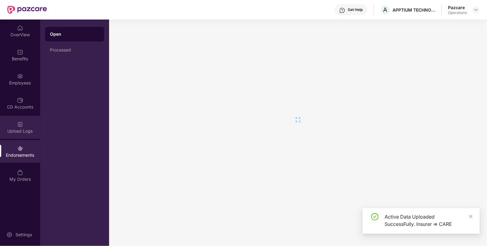
click at [21, 133] on div "Upload Logs" at bounding box center [20, 131] width 40 height 6
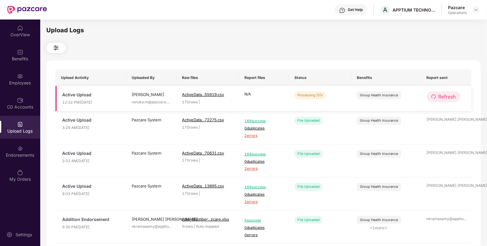
click at [445, 93] on span "Refresh" at bounding box center [446, 97] width 17 height 8
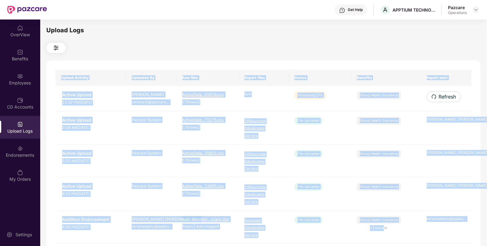
click at [445, 93] on div "Upload Activity Uploaded By Raw files Report files Status Benefits Report sent …" at bounding box center [263, 247] width 434 height 374
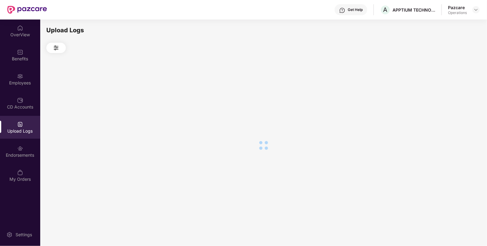
click at [445, 93] on div at bounding box center [263, 145] width 434 height 184
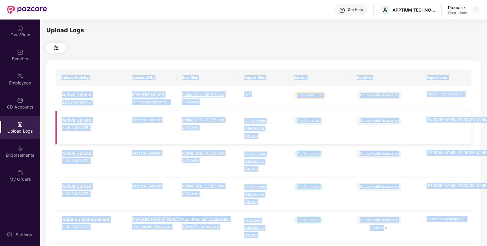
click at [301, 111] on td "File Uploaded" at bounding box center [320, 127] width 62 height 33
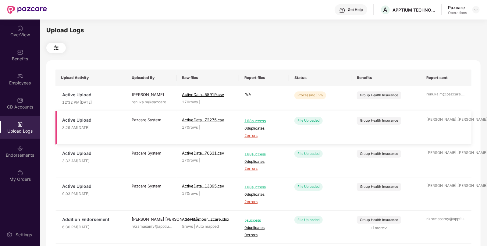
click at [254, 134] on span "2 errors" at bounding box center [263, 136] width 39 height 6
click at [439, 95] on span "Refresh" at bounding box center [446, 97] width 17 height 8
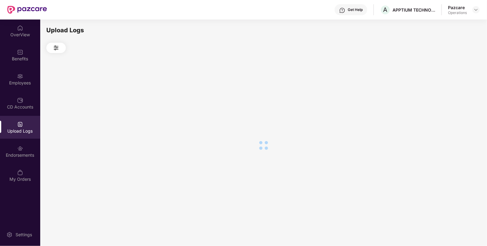
click at [439, 95] on div at bounding box center [263, 145] width 434 height 184
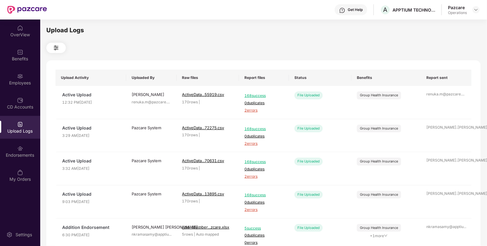
click at [392, 36] on div "Upload Logs Upload Activity Uploaded By Raw files Report files Status Benefits …" at bounding box center [263, 132] width 434 height 212
click at [475, 12] on img at bounding box center [475, 9] width 5 height 5
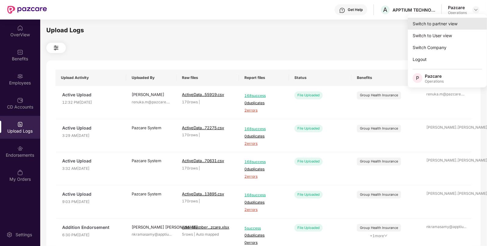
click at [446, 22] on div "Switch to partner view" at bounding box center [447, 24] width 79 height 12
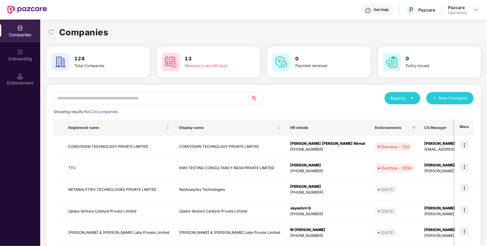
click at [100, 91] on div "Reports New Company Showing results for 124 companies. Registered name Display …" at bounding box center [263, 233] width 434 height 296
click at [108, 97] on input "text" at bounding box center [152, 98] width 197 height 12
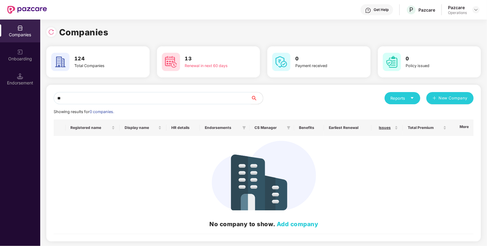
type input "*"
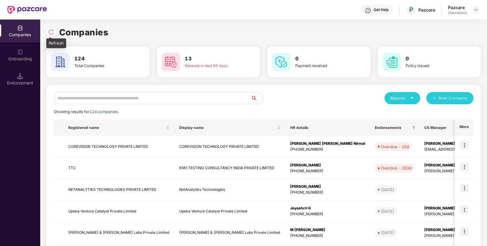
click at [51, 35] on img at bounding box center [51, 32] width 6 height 6
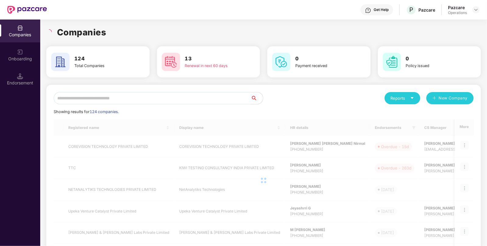
click at [96, 102] on input "text" at bounding box center [152, 98] width 197 height 12
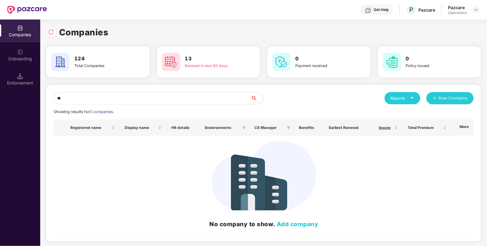
type input "*"
